Goal: Task Accomplishment & Management: Use online tool/utility

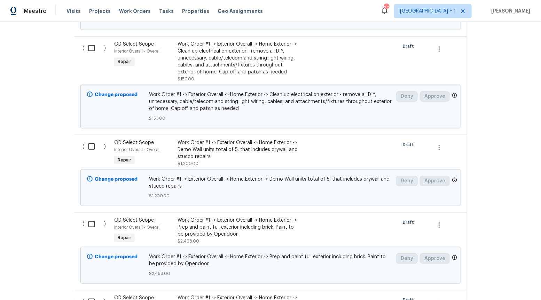
scroll to position [2287, 0]
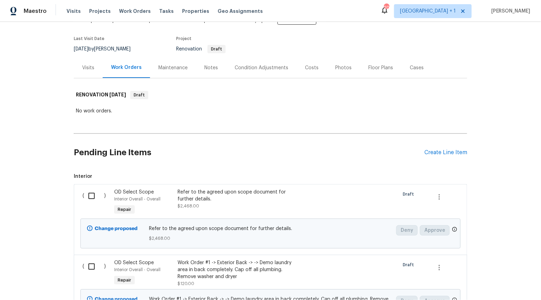
scroll to position [55, 0]
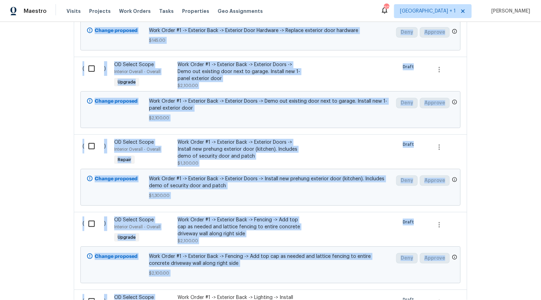
drag, startPoint x: 223, startPoint y: 179, endPoint x: 223, endPoint y: 291, distance: 111.8
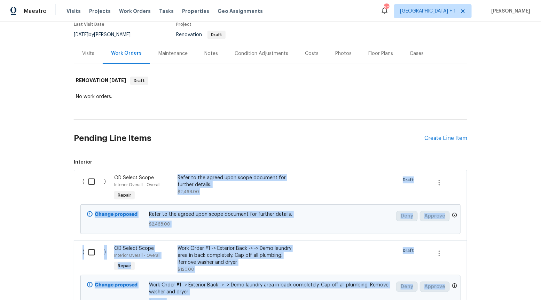
scroll to position [37, 0]
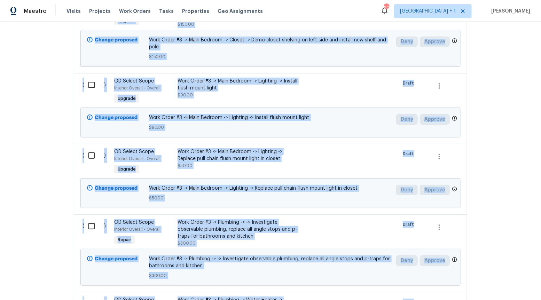
scroll to position [7758, 0]
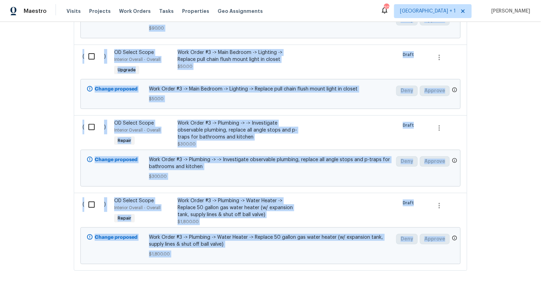
drag, startPoint x: 132, startPoint y: 186, endPoint x: 451, endPoint y: 221, distance: 321.6
copy body "( ) OD Select Scope Interior Overall - Overall Repair Refer to the agreed upon …"
